Goal: Information Seeking & Learning: Learn about a topic

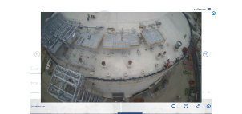
scroll to position [64, 0]
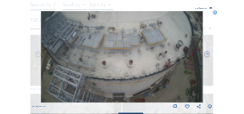
click at [217, 14] on icon at bounding box center [216, 13] width 5 height 5
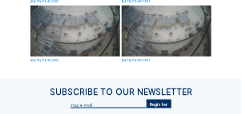
scroll to position [502, 0]
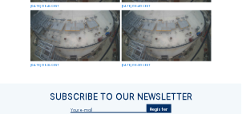
click at [148, 35] on img at bounding box center [167, 35] width 90 height 50
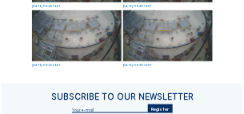
scroll to position [506, 0]
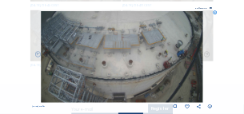
click at [215, 13] on icon at bounding box center [216, 13] width 5 height 5
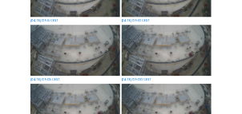
scroll to position [310, 0]
click at [59, 54] on img at bounding box center [75, 50] width 90 height 50
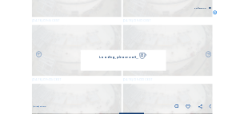
scroll to position [312, 0]
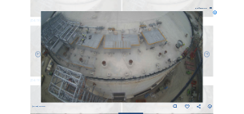
click at [216, 13] on icon at bounding box center [216, 13] width 5 height 5
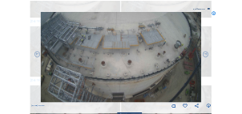
scroll to position [310, 0]
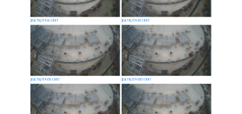
click at [61, 53] on img at bounding box center [75, 50] width 90 height 50
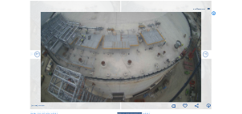
scroll to position [312, 0]
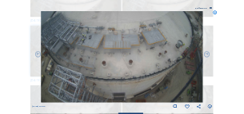
click at [216, 12] on icon at bounding box center [216, 13] width 5 height 5
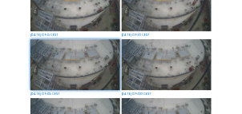
scroll to position [304, 0]
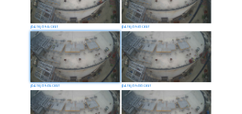
click at [69, 55] on img at bounding box center [75, 56] width 90 height 50
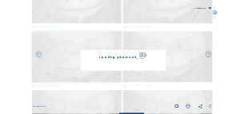
scroll to position [306, 0]
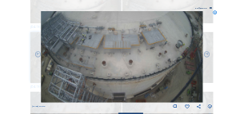
click at [210, 108] on icon at bounding box center [210, 107] width 5 height 6
click at [231, 42] on div "Scroll to travel through time | Press 'Alt' Button + Scroll to Zoom | Click and…" at bounding box center [122, 57] width 244 height 114
click at [215, 14] on icon at bounding box center [216, 13] width 5 height 5
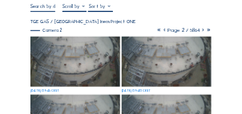
scroll to position [0, 0]
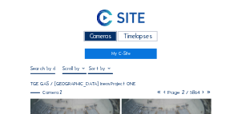
click at [156, 93] on icon at bounding box center [159, 93] width 6 height 6
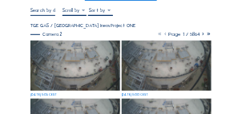
scroll to position [64, 0]
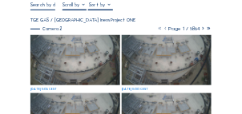
click at [70, 52] on img at bounding box center [75, 60] width 90 height 50
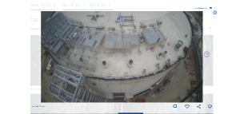
click at [214, 14] on icon at bounding box center [216, 13] width 5 height 5
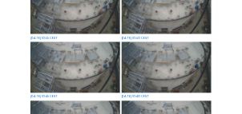
scroll to position [176, 0]
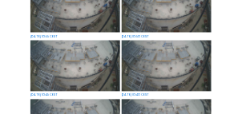
click at [70, 69] on img at bounding box center [75, 66] width 90 height 50
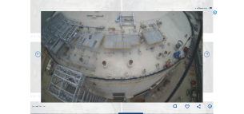
click at [210, 108] on icon at bounding box center [210, 107] width 5 height 6
click at [241, 18] on div "Scroll to travel through time | Press 'Alt' Button + Scroll to Zoom | Click and…" at bounding box center [122, 57] width 244 height 114
click at [216, 15] on icon at bounding box center [216, 13] width 5 height 5
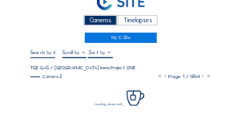
scroll to position [0, 0]
